Goal: Obtain resource: Obtain resource

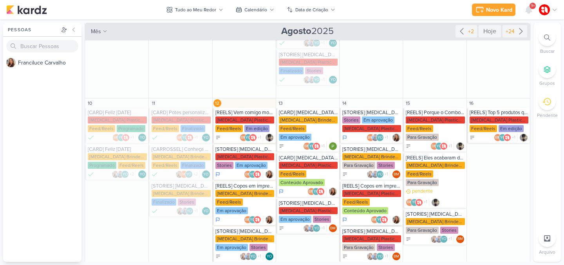
scroll to position [174, 0]
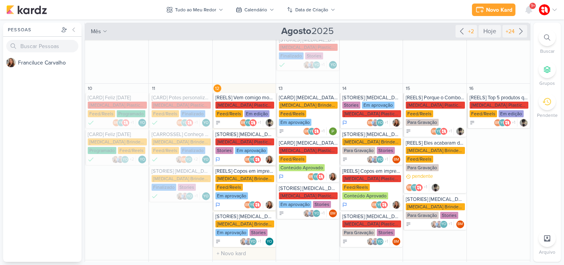
click at [260, 143] on div "[MEDICAL_DATA] Plasticos PJ Stories Em aprovação" at bounding box center [244, 147] width 59 height 16
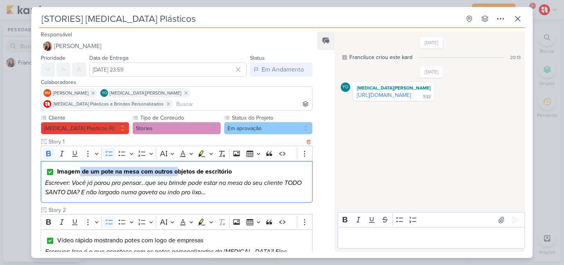
drag, startPoint x: 80, startPoint y: 161, endPoint x: 176, endPoint y: 163, distance: 95.6
click at [176, 168] on strong "Imagem de um pote na mesa com outros objetos de escritório" at bounding box center [144, 172] width 175 height 8
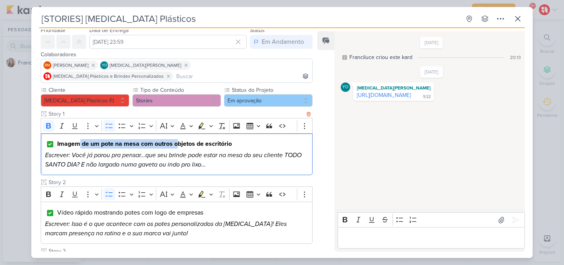
scroll to position [128, 0]
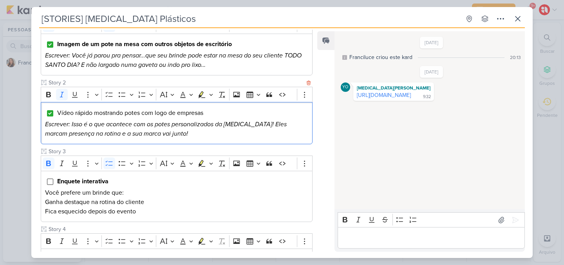
drag, startPoint x: 78, startPoint y: 108, endPoint x: 127, endPoint y: 108, distance: 49.7
click at [127, 120] on p "Escrever: Isso é o que acontece com os potes personalizados da [MEDICAL_DATA]! …" at bounding box center [176, 129] width 263 height 19
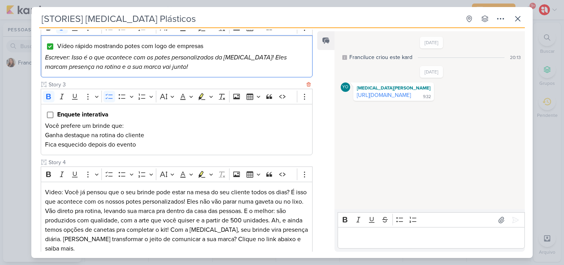
scroll to position [363, 0]
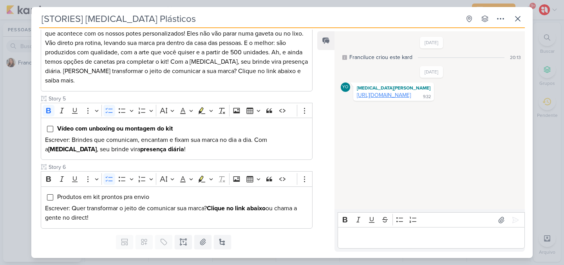
click at [393, 99] on link "[URL][DOMAIN_NAME]" at bounding box center [384, 95] width 54 height 7
click at [522, 12] on button at bounding box center [518, 19] width 14 height 14
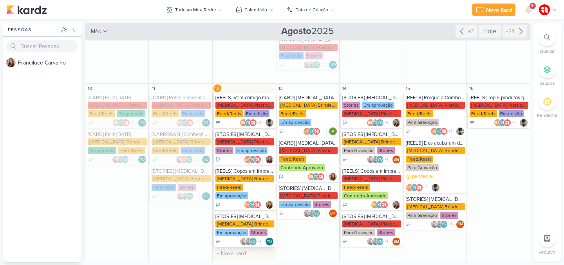
click at [234, 224] on div "[MEDICAL_DATA] Brindes PF" at bounding box center [244, 224] width 59 height 7
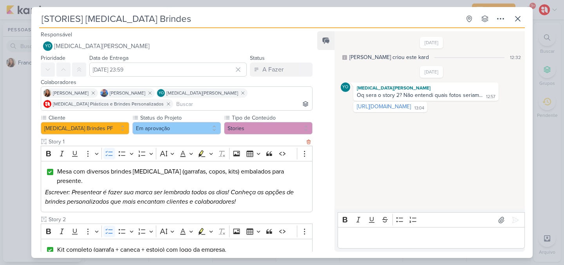
scroll to position [14, 0]
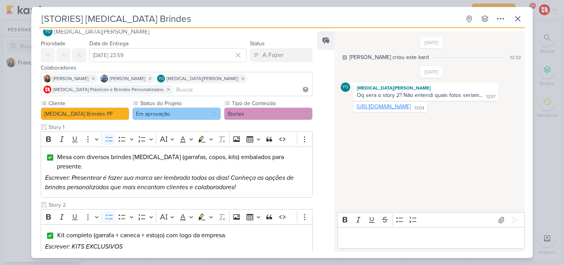
click at [385, 110] on link "[URL][DOMAIN_NAME]" at bounding box center [384, 106] width 54 height 7
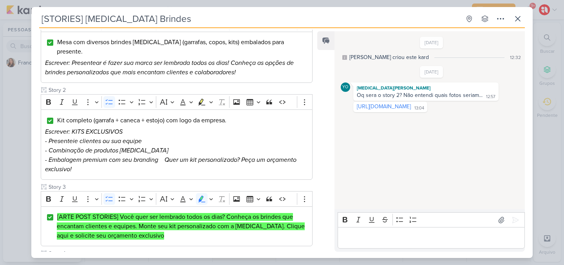
scroll to position [134, 0]
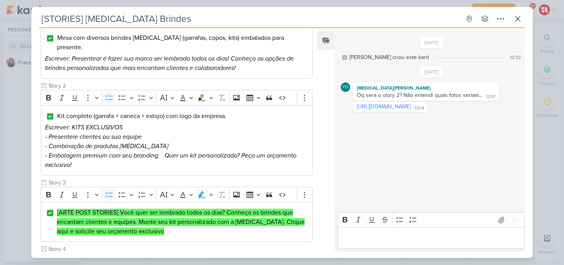
click at [522, 7] on div "[STORIES] [MEDICAL_DATA] Brindes Criado por [PERSON_NAME]" at bounding box center [282, 132] width 564 height 265
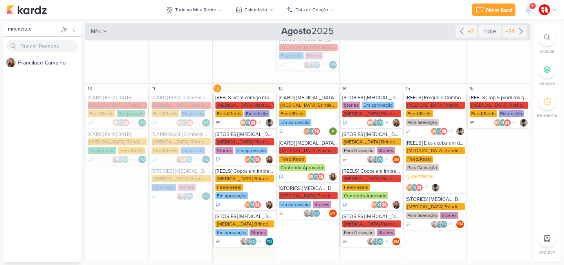
click at [520, 16] on div "Novo Kard Ctrl + k 9+ Centro de Notificações somente não lidas marcar todas com…" at bounding box center [515, 10] width 86 height 14
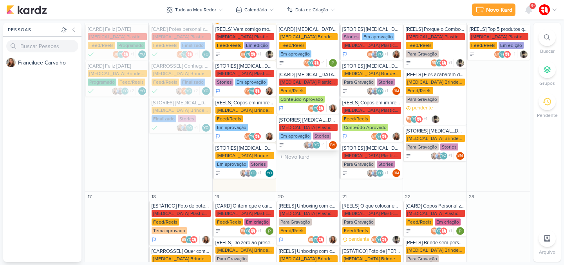
scroll to position [244, 0]
